Goal: Navigation & Orientation: Find specific page/section

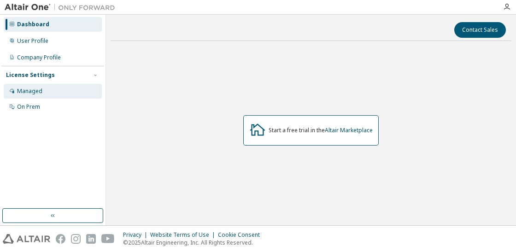
click at [39, 86] on div "Managed" at bounding box center [53, 91] width 98 height 15
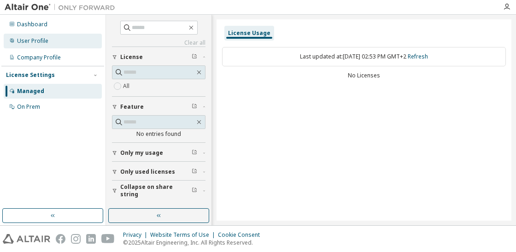
click at [54, 42] on div "User Profile" at bounding box center [53, 41] width 98 height 15
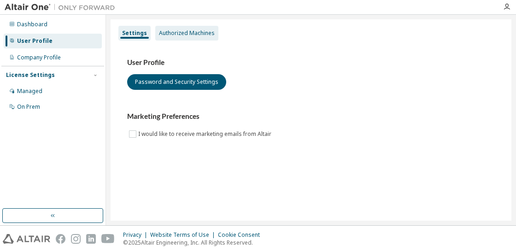
click at [197, 29] on div "Authorized Machines" at bounding box center [186, 33] width 63 height 15
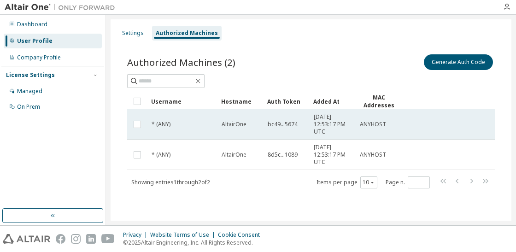
click at [247, 125] on div "AltairOne" at bounding box center [241, 124] width 38 height 7
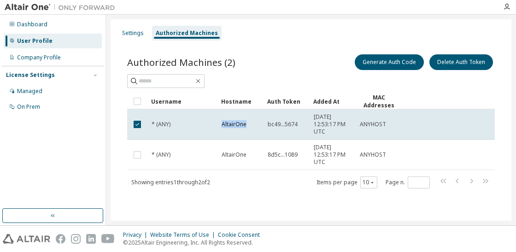
click at [247, 125] on div "AltairOne" at bounding box center [241, 124] width 38 height 7
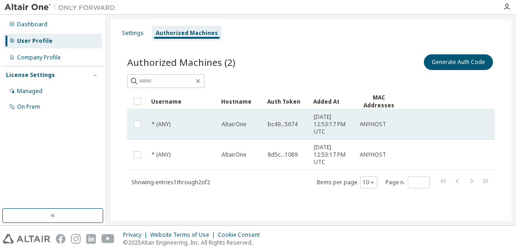
click at [245, 124] on span "AltairOne" at bounding box center [234, 124] width 25 height 7
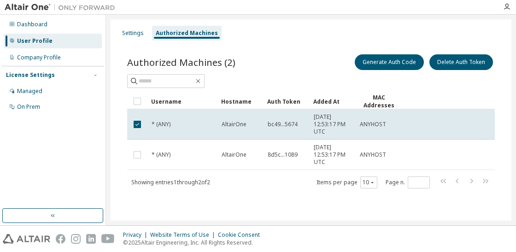
click at [245, 123] on span "AltairOne" at bounding box center [234, 124] width 25 height 7
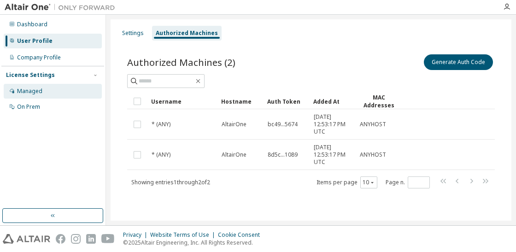
click at [52, 86] on div "Managed" at bounding box center [53, 91] width 98 height 15
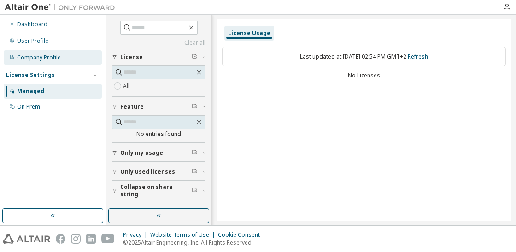
click at [40, 55] on div "Company Profile" at bounding box center [39, 57] width 44 height 7
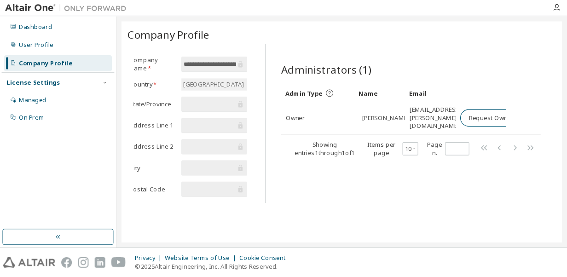
scroll to position [0, 17]
click at [277, 134] on div "Showing entries 1 through 1 of 1" at bounding box center [295, 135] width 71 height 15
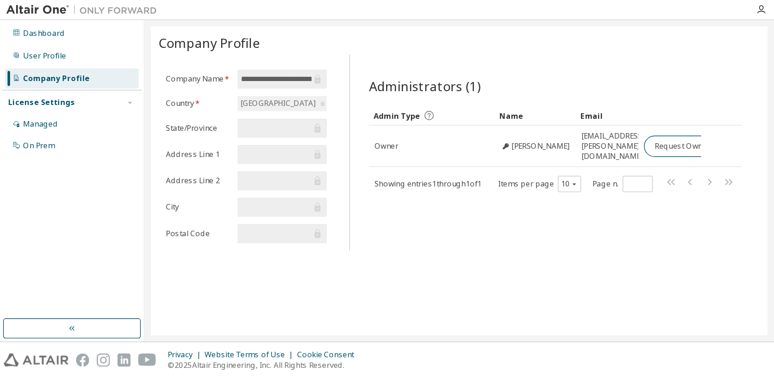
scroll to position [0, 0]
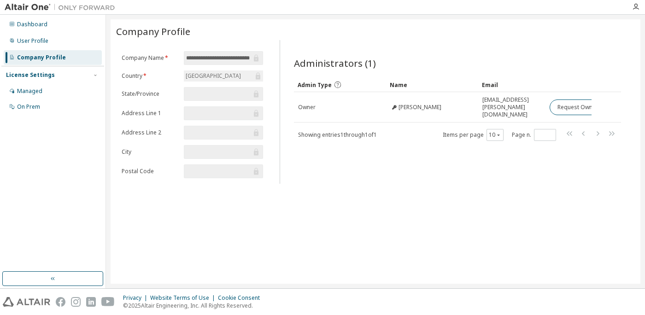
click at [416, 222] on div "**********" at bounding box center [376, 151] width 530 height 264
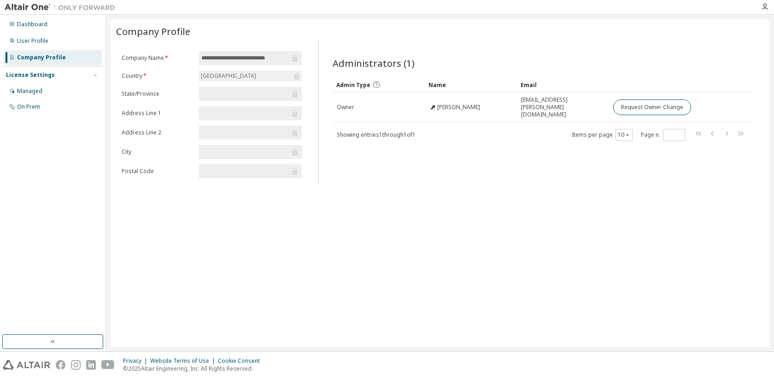
click at [449, 251] on div "**********" at bounding box center [440, 182] width 659 height 327
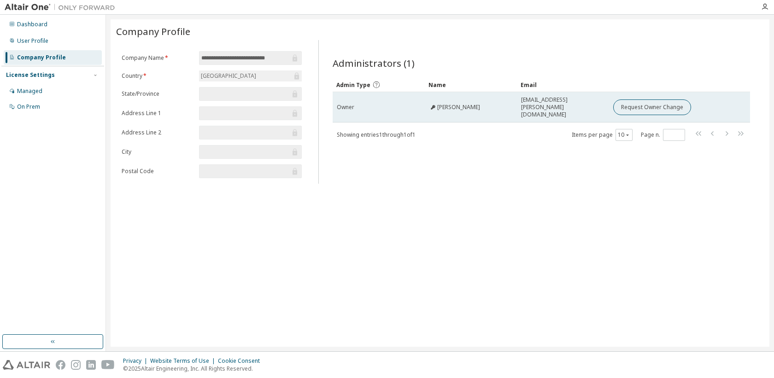
click at [444, 104] on span "Enric Vidal Idiarte" at bounding box center [458, 107] width 43 height 7
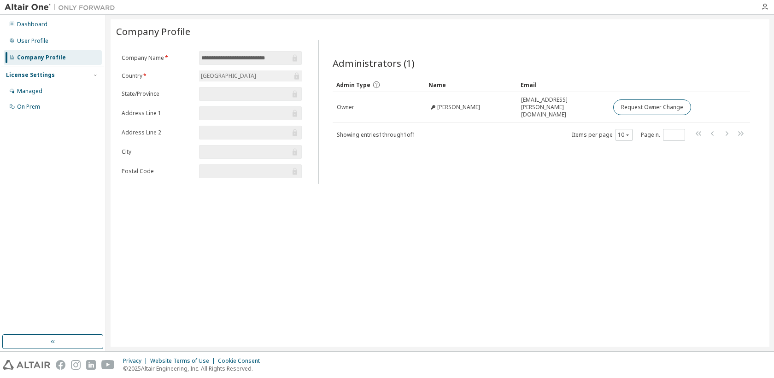
click at [473, 128] on div "Showing entries 1 through 1 of 1 Items per page 10 Page n. *" at bounding box center [542, 134] width 418 height 13
click at [502, 244] on div "**********" at bounding box center [440, 182] width 659 height 327
click at [515, 4] on icon "button" at bounding box center [764, 6] width 7 height 7
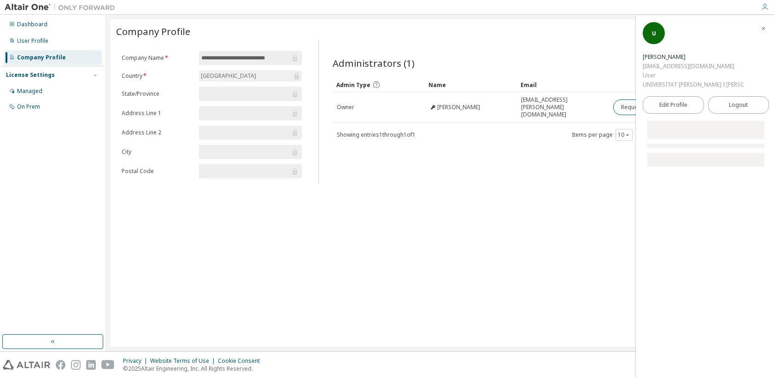
click at [515, 241] on div "**********" at bounding box center [440, 182] width 659 height 327
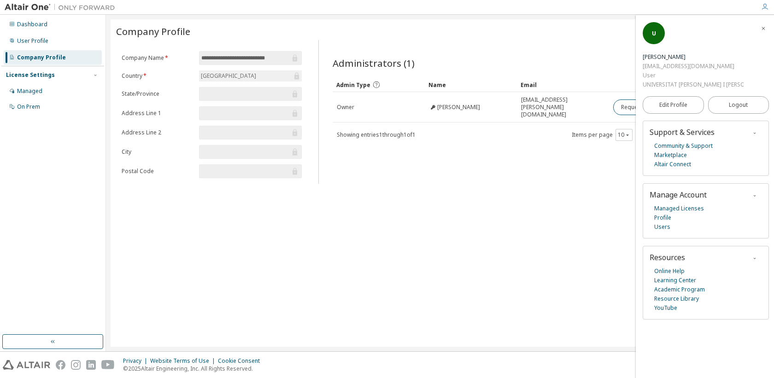
click at [473, 87] on div "Name" at bounding box center [470, 84] width 85 height 15
click at [515, 29] on icon "button" at bounding box center [763, 29] width 6 height 6
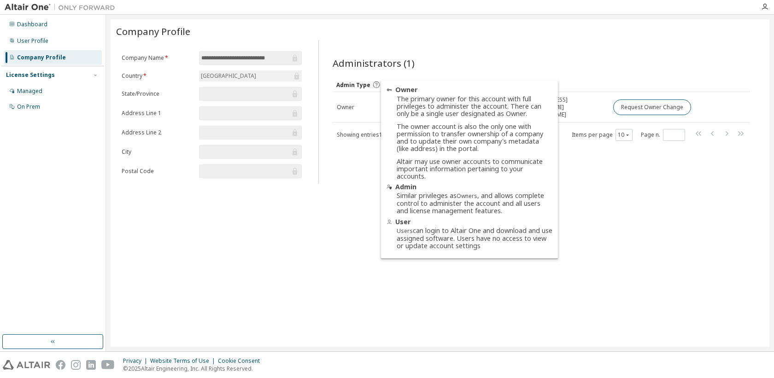
click at [373, 81] on icon at bounding box center [376, 85] width 8 height 8
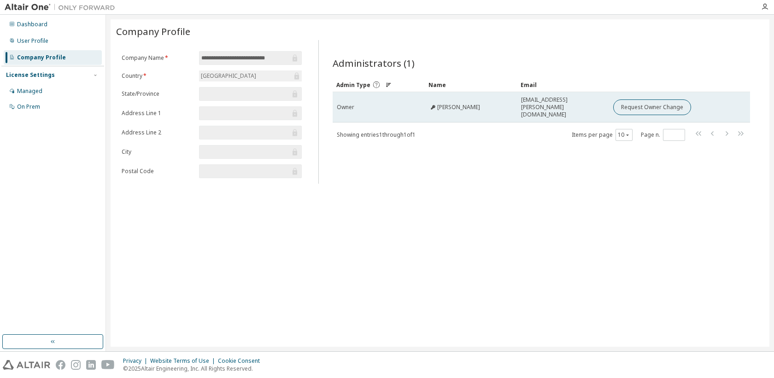
click at [511, 104] on div "Enric Vidal Idiarte" at bounding box center [471, 107] width 84 height 7
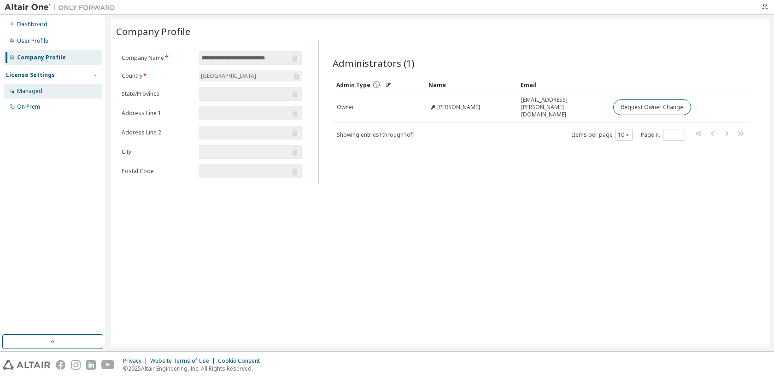
click at [41, 93] on div "Managed" at bounding box center [29, 91] width 25 height 7
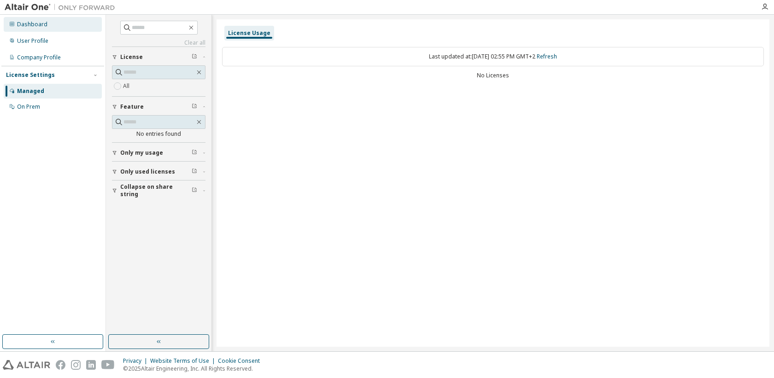
click at [29, 21] on div "Dashboard" at bounding box center [32, 24] width 30 height 7
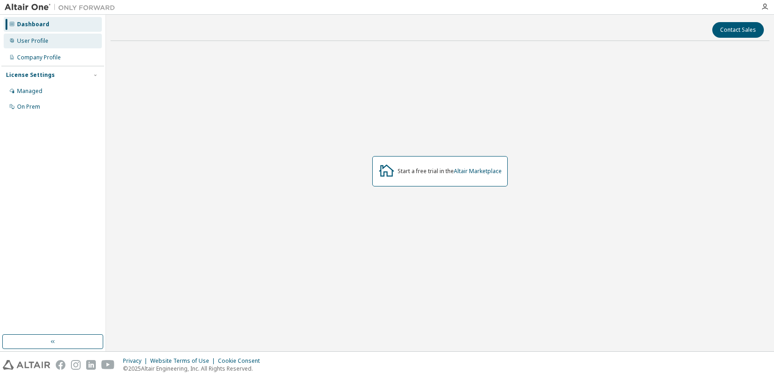
click at [28, 46] on div "User Profile" at bounding box center [53, 41] width 98 height 15
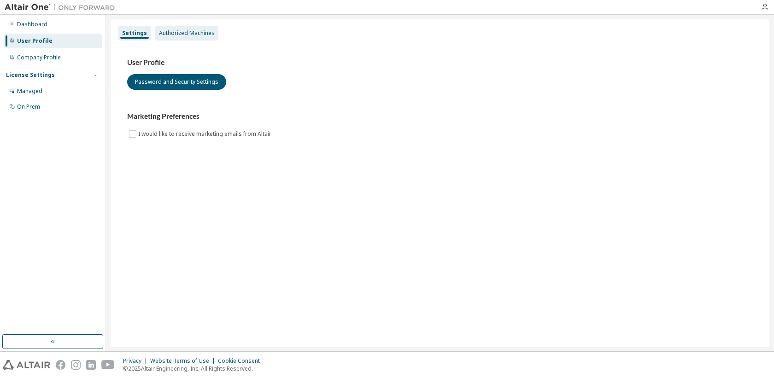
click at [188, 35] on div "Authorized Machines" at bounding box center [187, 32] width 56 height 7
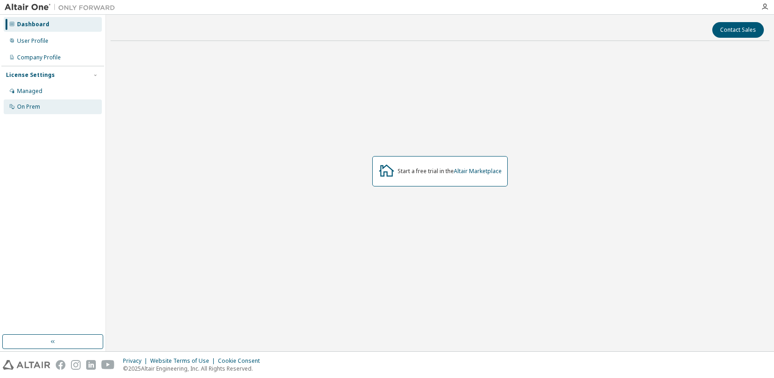
click at [40, 103] on div "On Prem" at bounding box center [53, 106] width 98 height 15
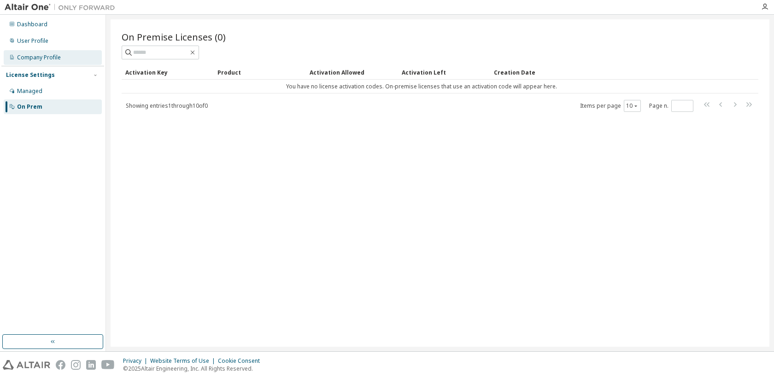
click at [53, 50] on div "Company Profile" at bounding box center [53, 57] width 98 height 15
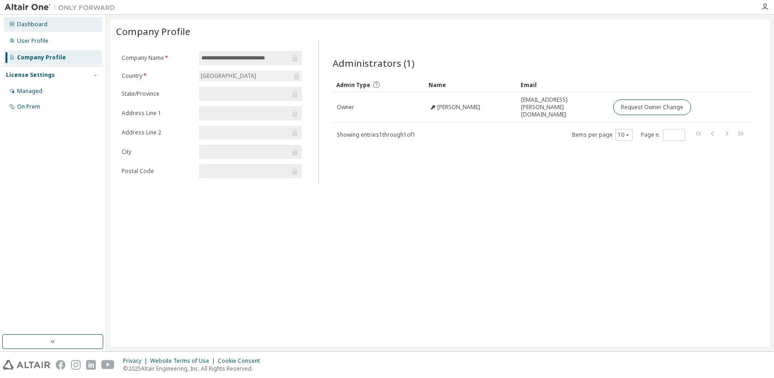
click at [40, 25] on div "Dashboard" at bounding box center [32, 24] width 30 height 7
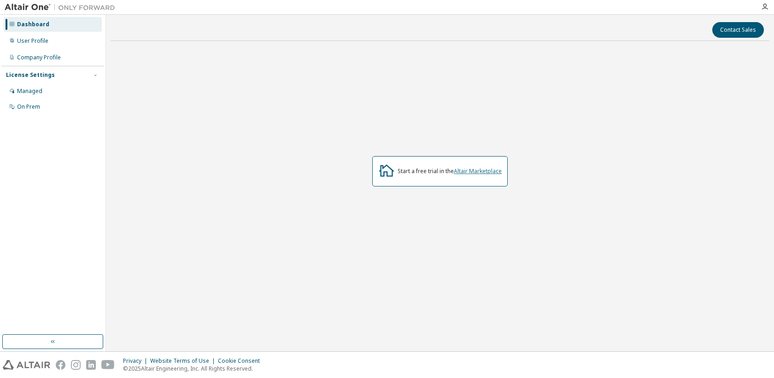
click at [456, 169] on link "Altair Marketplace" at bounding box center [478, 171] width 48 height 8
